Goal: Information Seeking & Learning: Learn about a topic

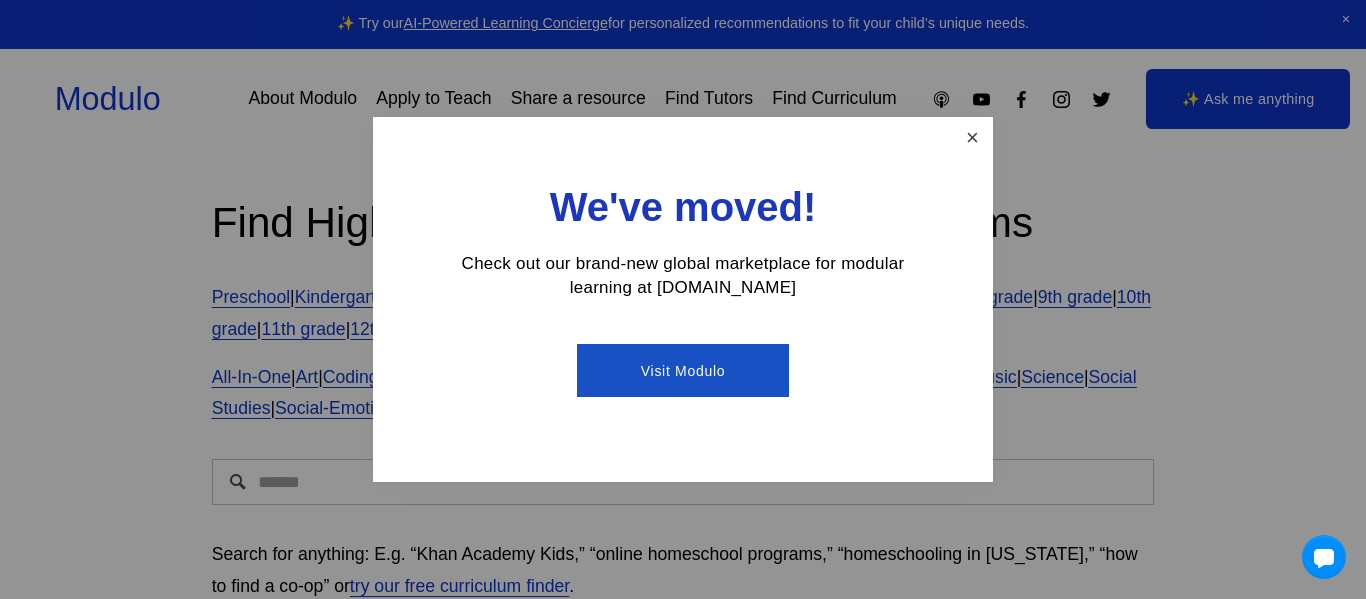
click at [966, 147] on link "Close" at bounding box center [972, 137] width 35 height 35
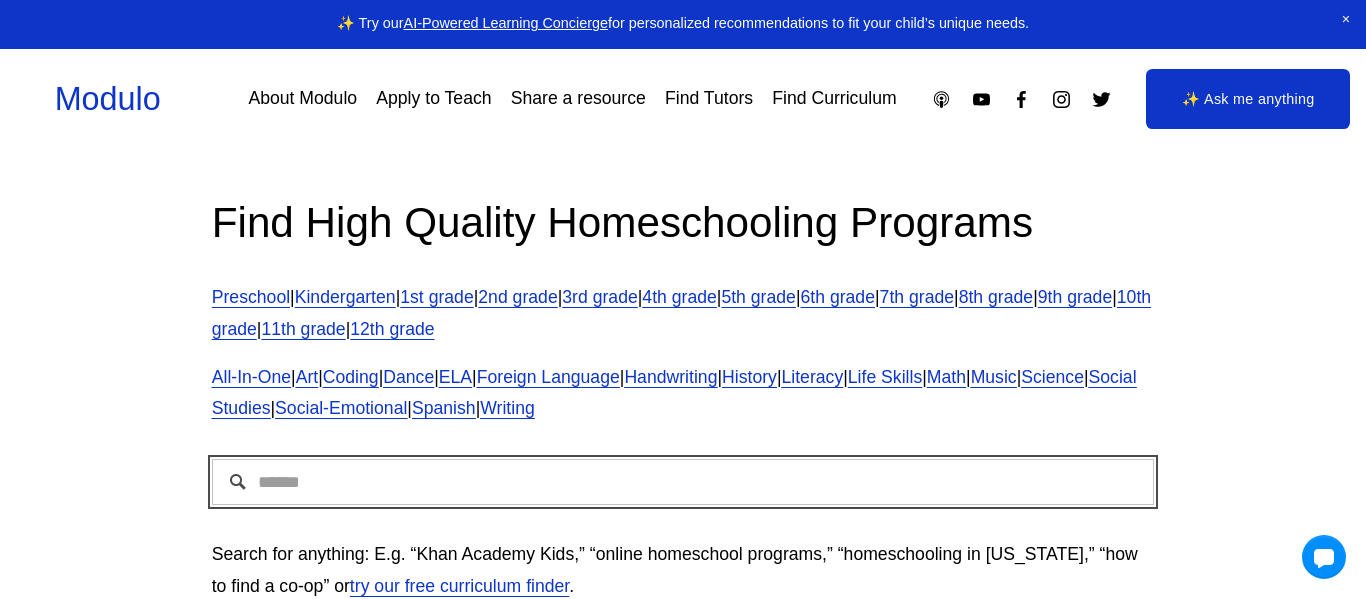
click at [759, 496] on input "Search" at bounding box center [683, 482] width 943 height 46
type input "**********"
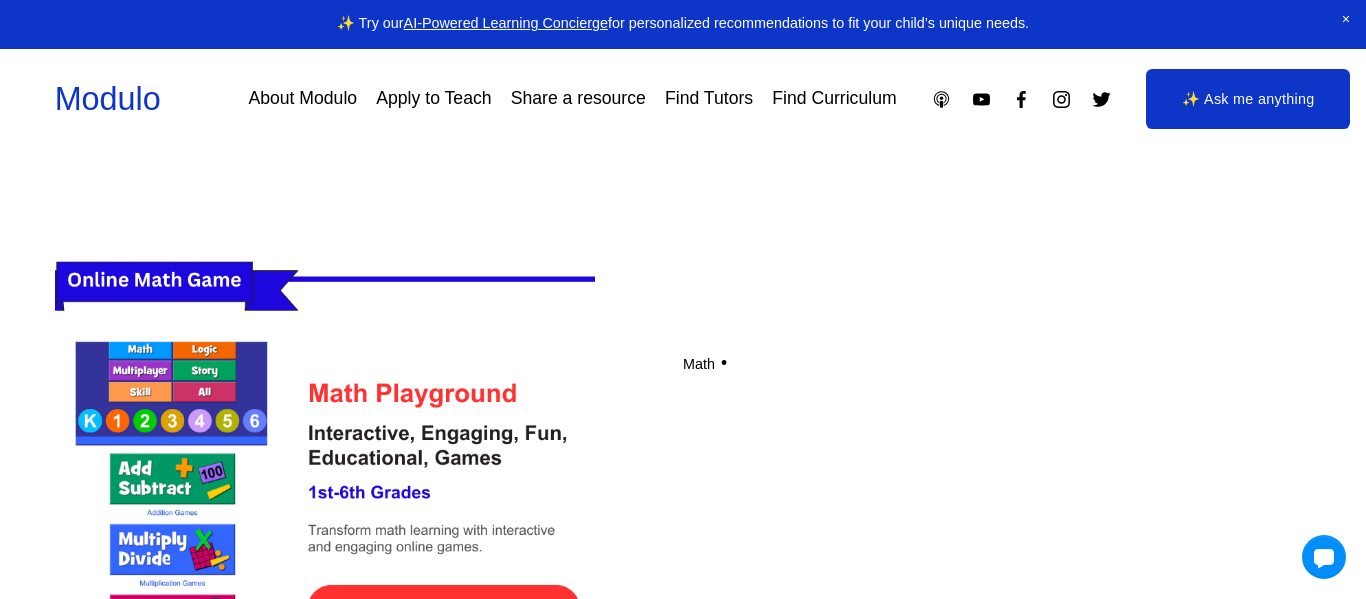
scroll to position [556, 0]
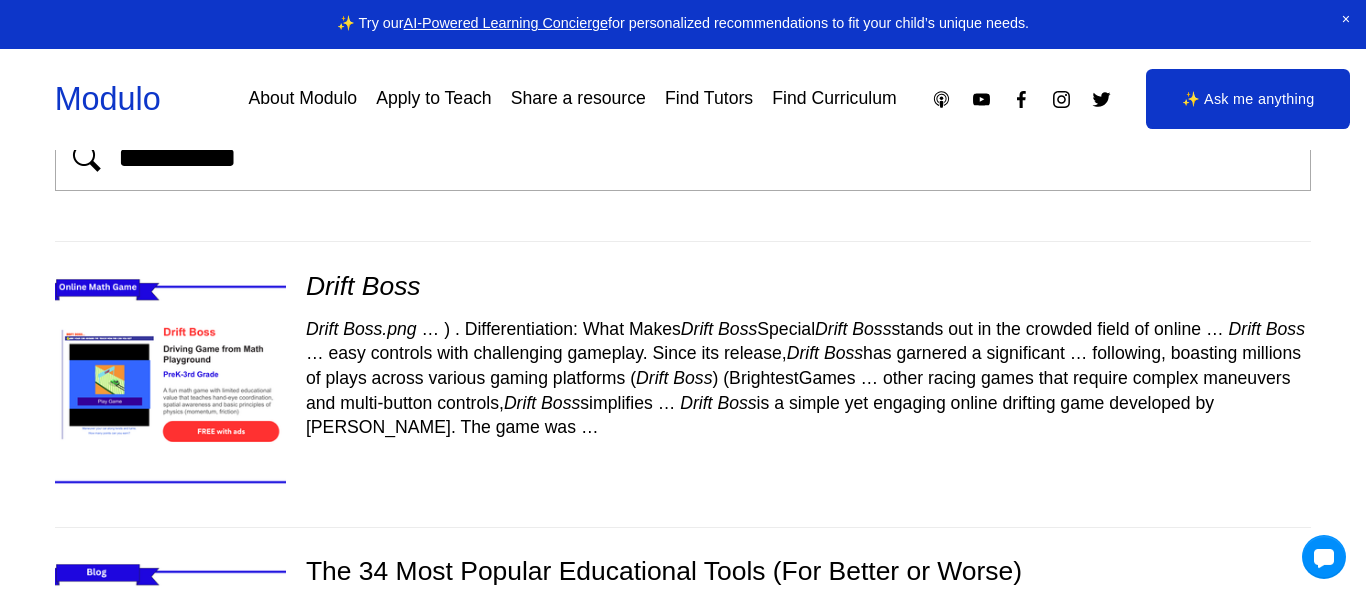
scroll to position [84, 0]
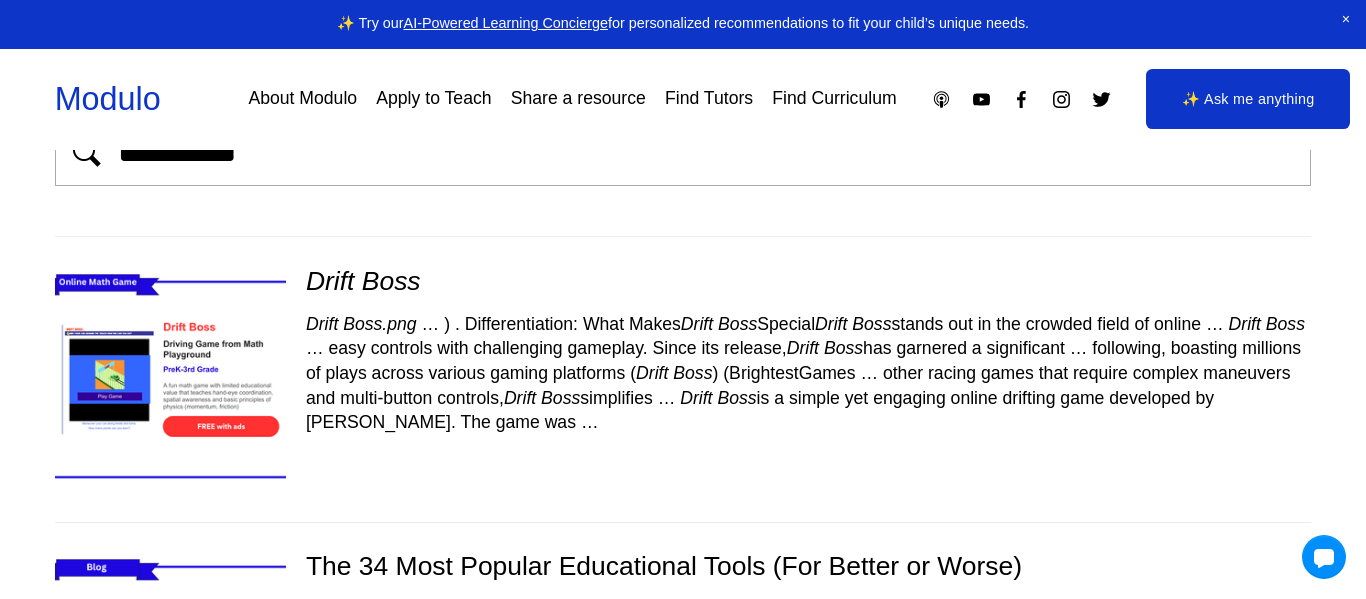
click at [190, 387] on img at bounding box center [170, 379] width 275 height 231
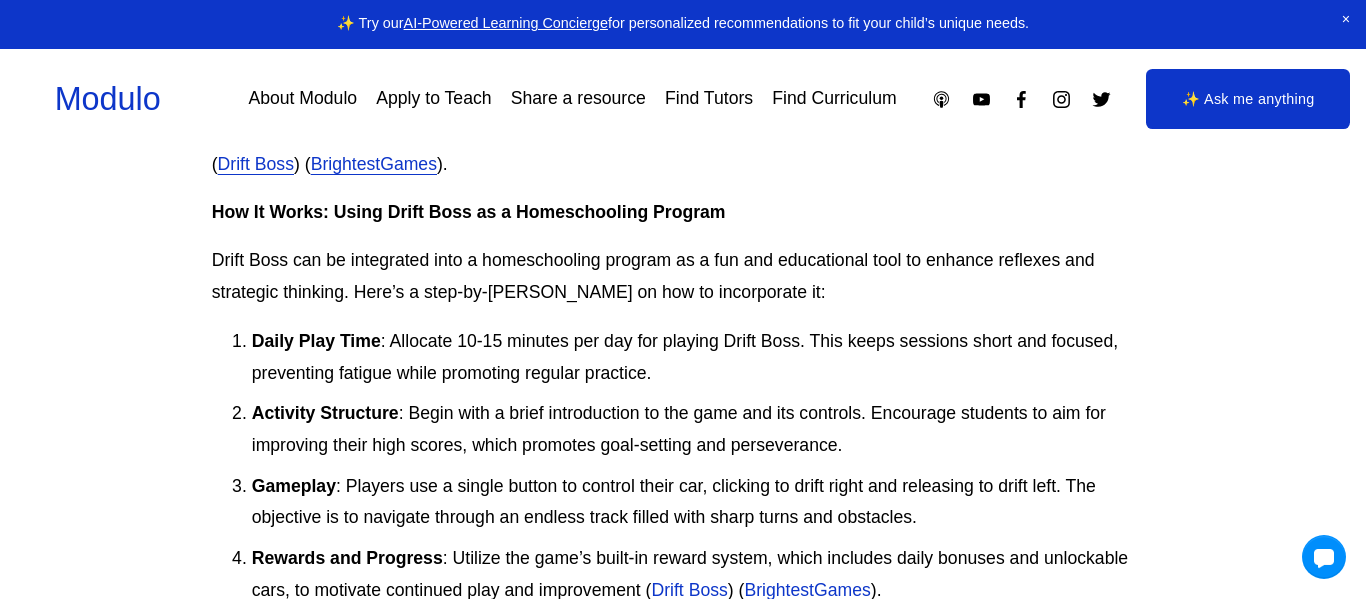
scroll to position [1380, 0]
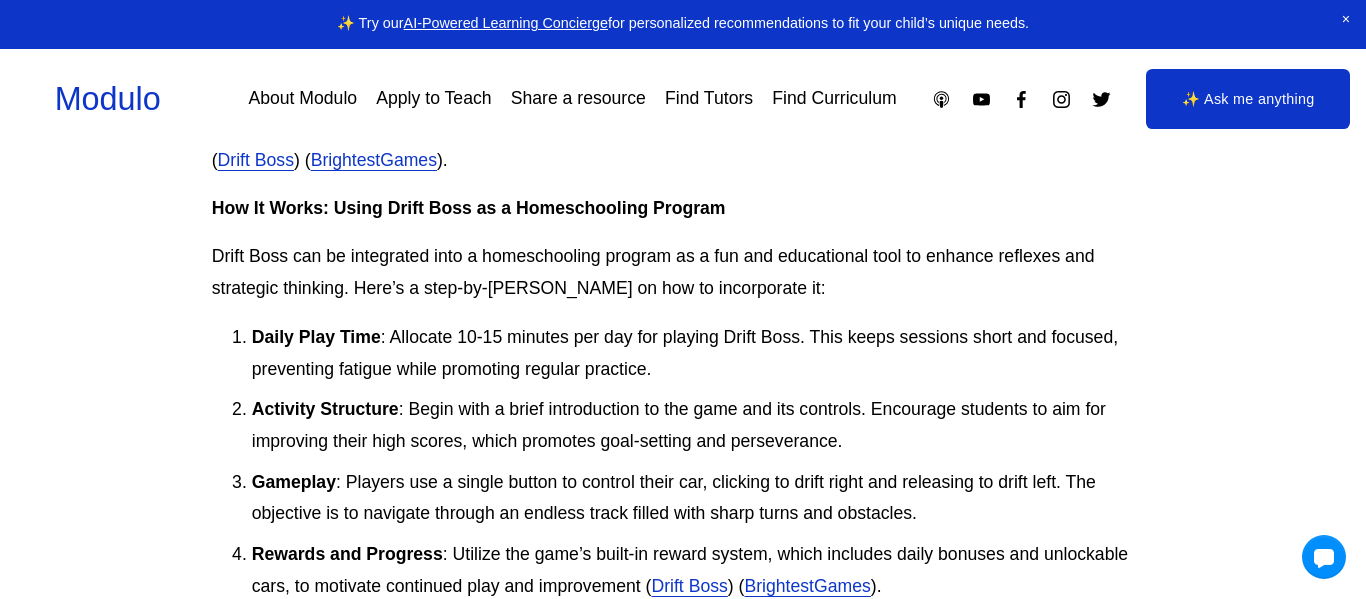
click at [243, 162] on link "Drift Boss" at bounding box center [256, 160] width 76 height 20
